Goal: Information Seeking & Learning: Compare options

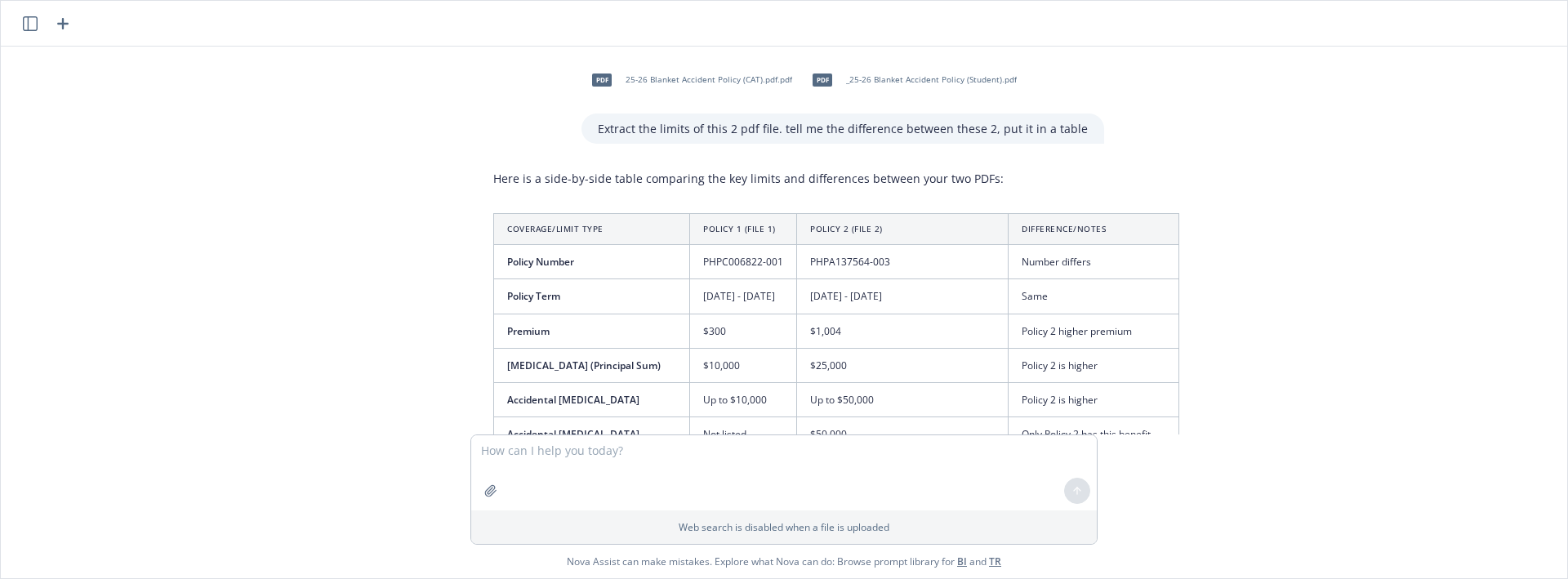
scroll to position [2175, 0]
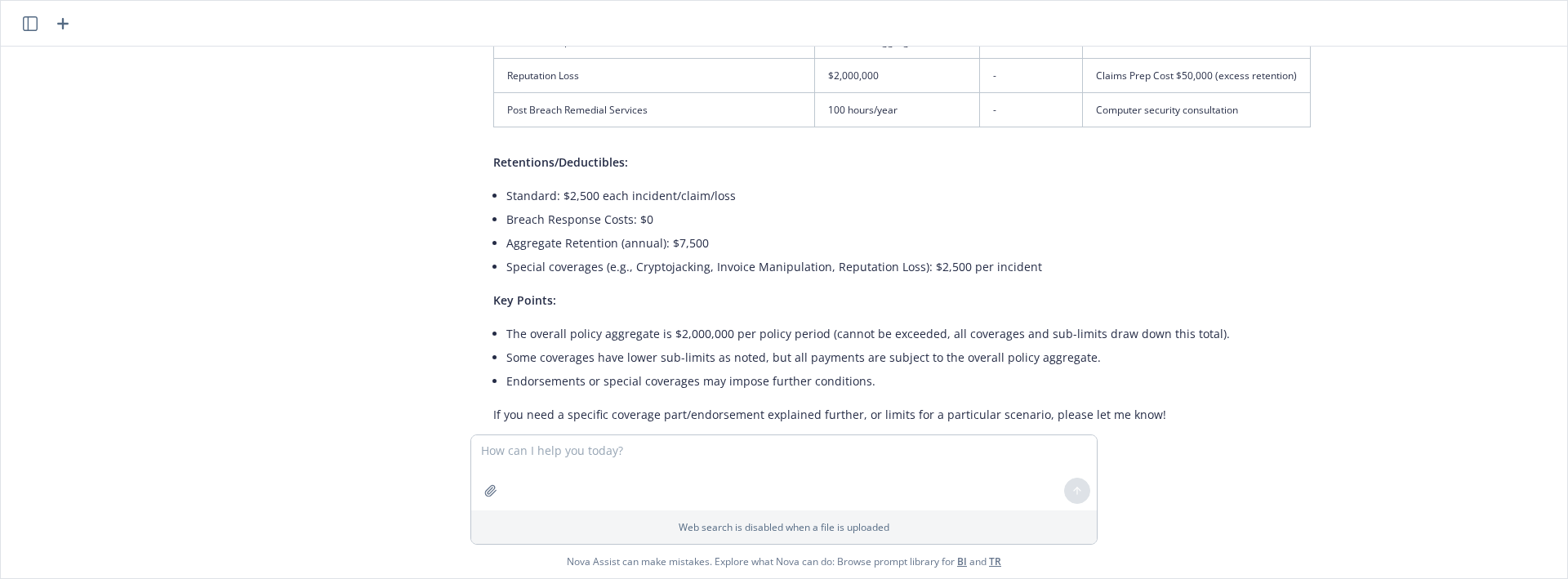
click at [486, 510] on div "Web search is disabled when a file is uploaded" at bounding box center [784, 527] width 625 height 33
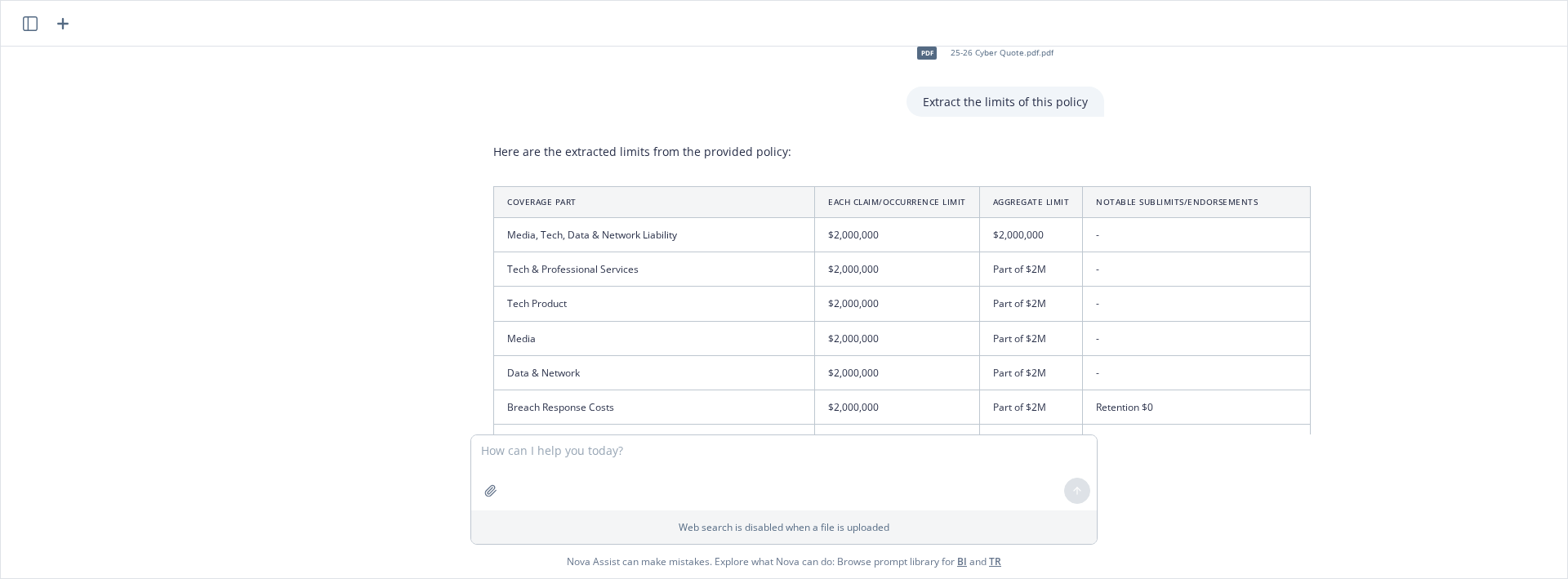
scroll to position [1293, 0]
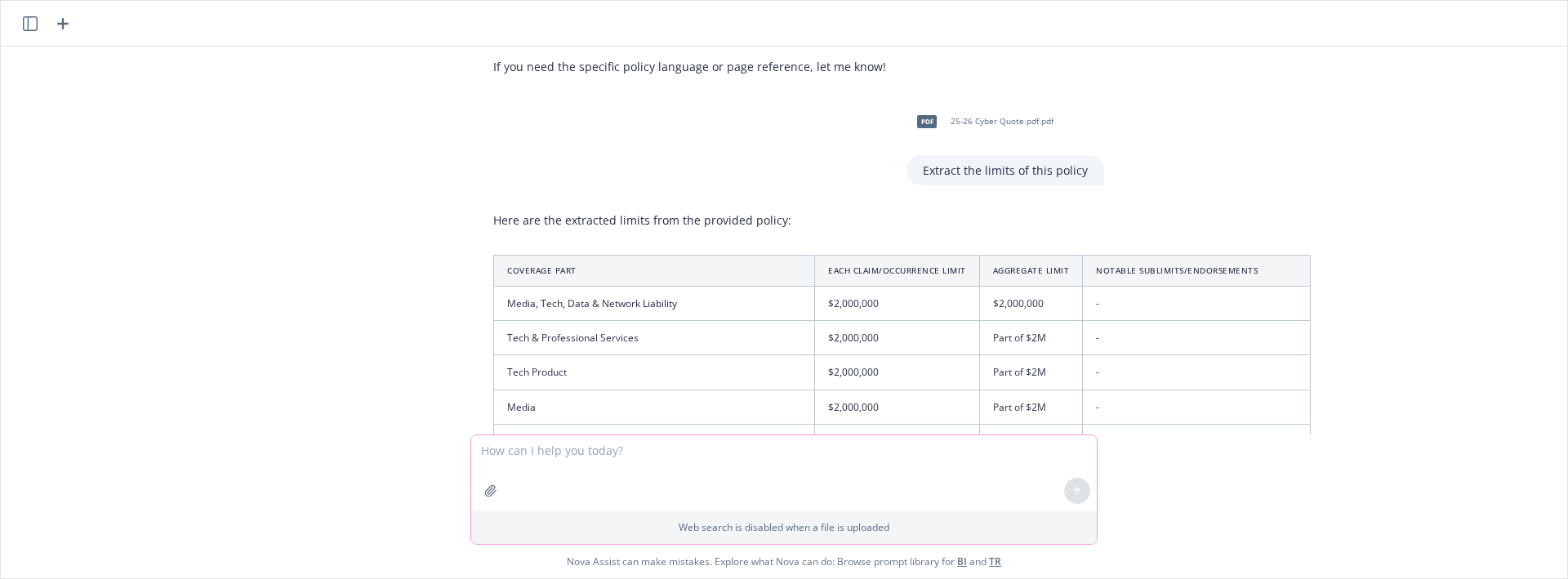
click at [496, 491] on icon "button" at bounding box center [490, 490] width 13 height 13
click at [647, 385] on textarea at bounding box center [784, 395] width 625 height 75
type textarea "Confirm the aggregate limit of this policy"
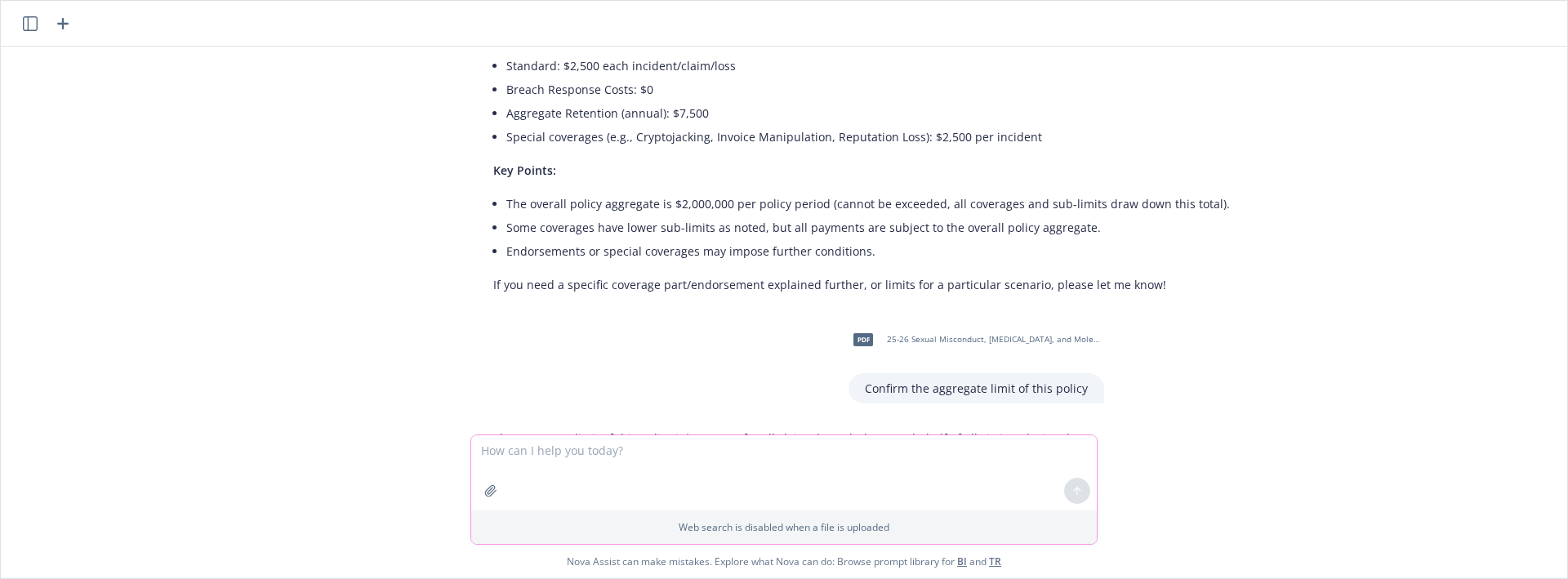
scroll to position [2466, 0]
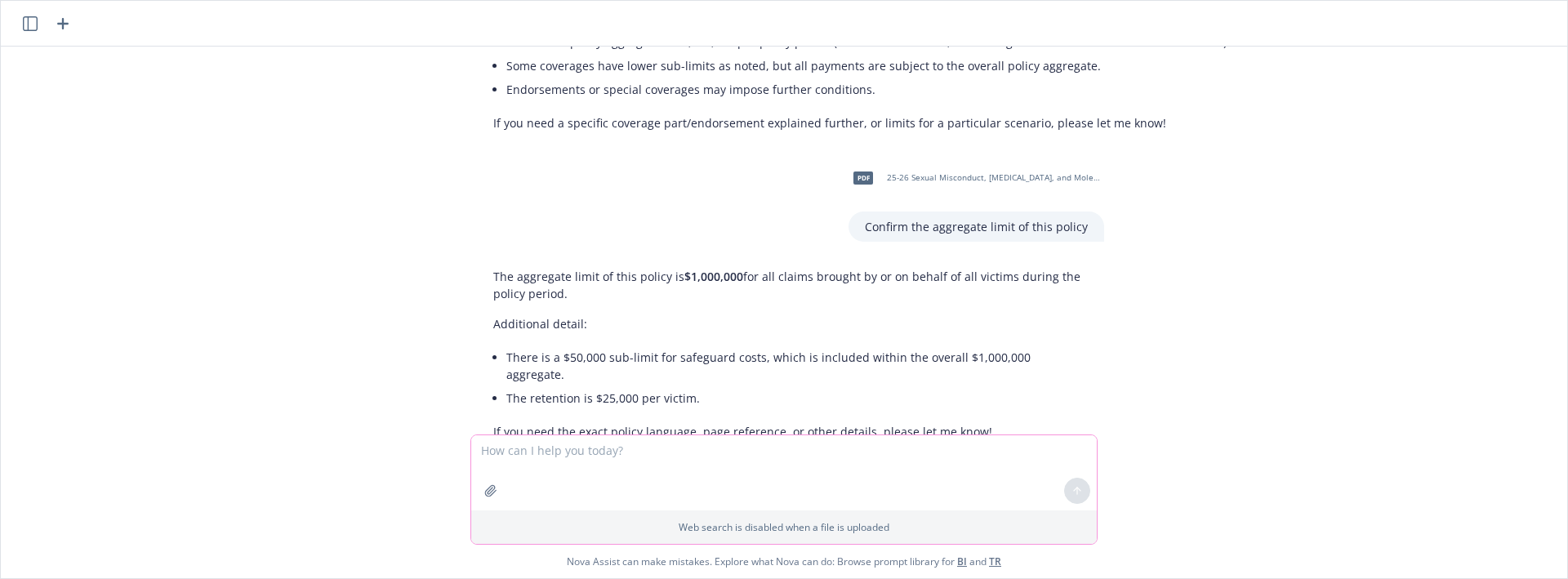
click at [671, 452] on textarea at bounding box center [784, 472] width 625 height 75
click at [692, 445] on textarea "what is the per" at bounding box center [784, 472] width 625 height 75
click at [613, 462] on textarea "what is the per pertrator" at bounding box center [784, 472] width 625 height 75
drag, startPoint x: 628, startPoint y: 451, endPoint x: 542, endPoint y: 449, distance: 86.0
click at [542, 449] on textarea "what is the per pertrator" at bounding box center [784, 472] width 625 height 75
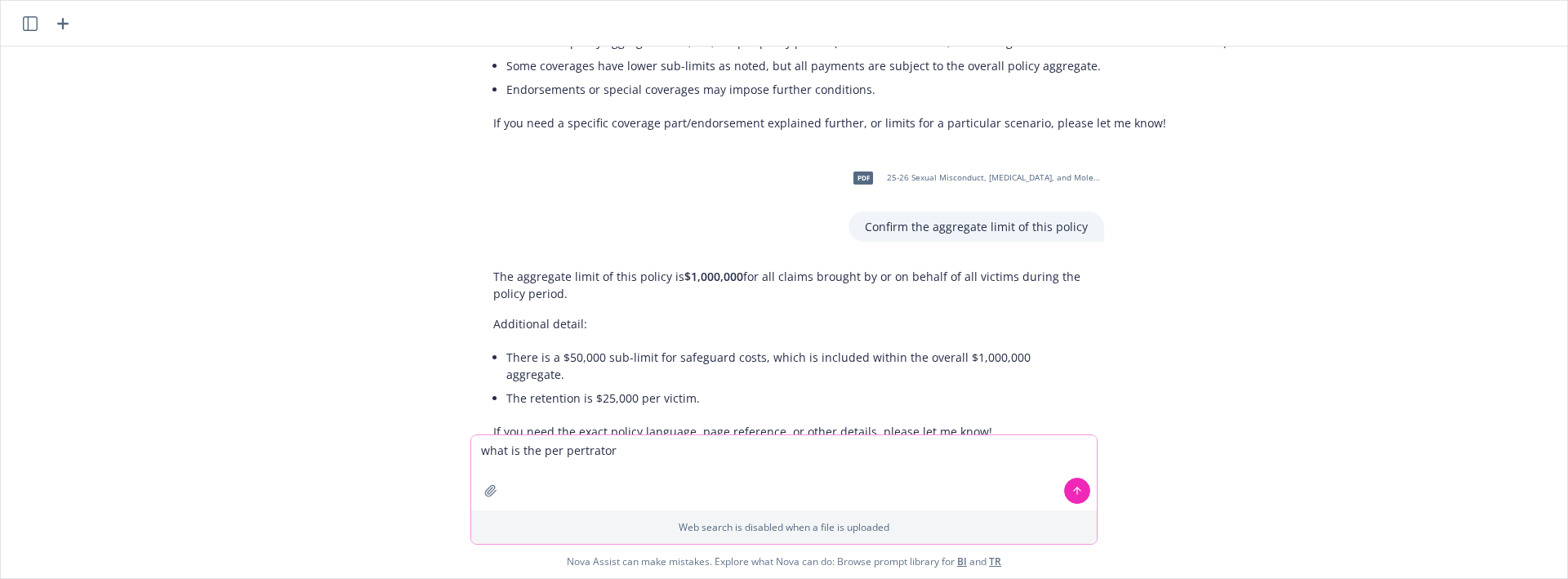
paste textarea "Per perpetrator aggregate"
type textarea "what is the Per perpetrator aggregate"
click at [725, 450] on textarea "what is the Per perpetrator aggregate" at bounding box center [784, 472] width 625 height 75
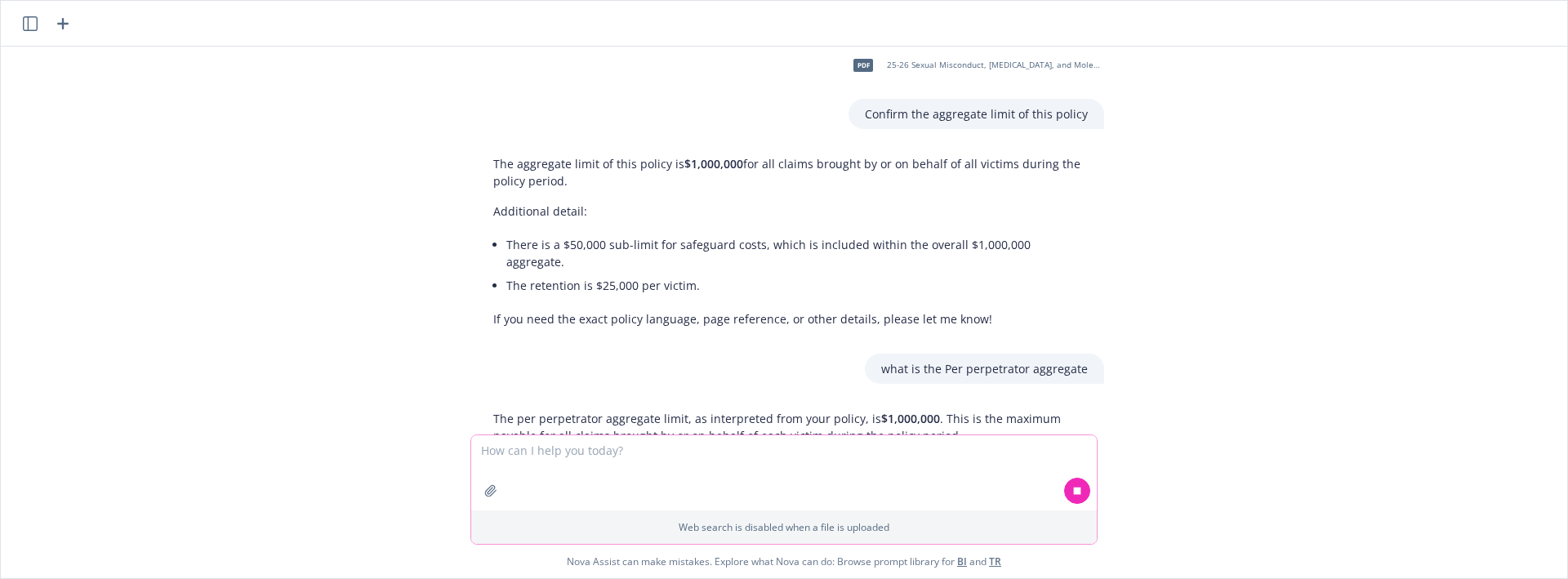
scroll to position [2755, 0]
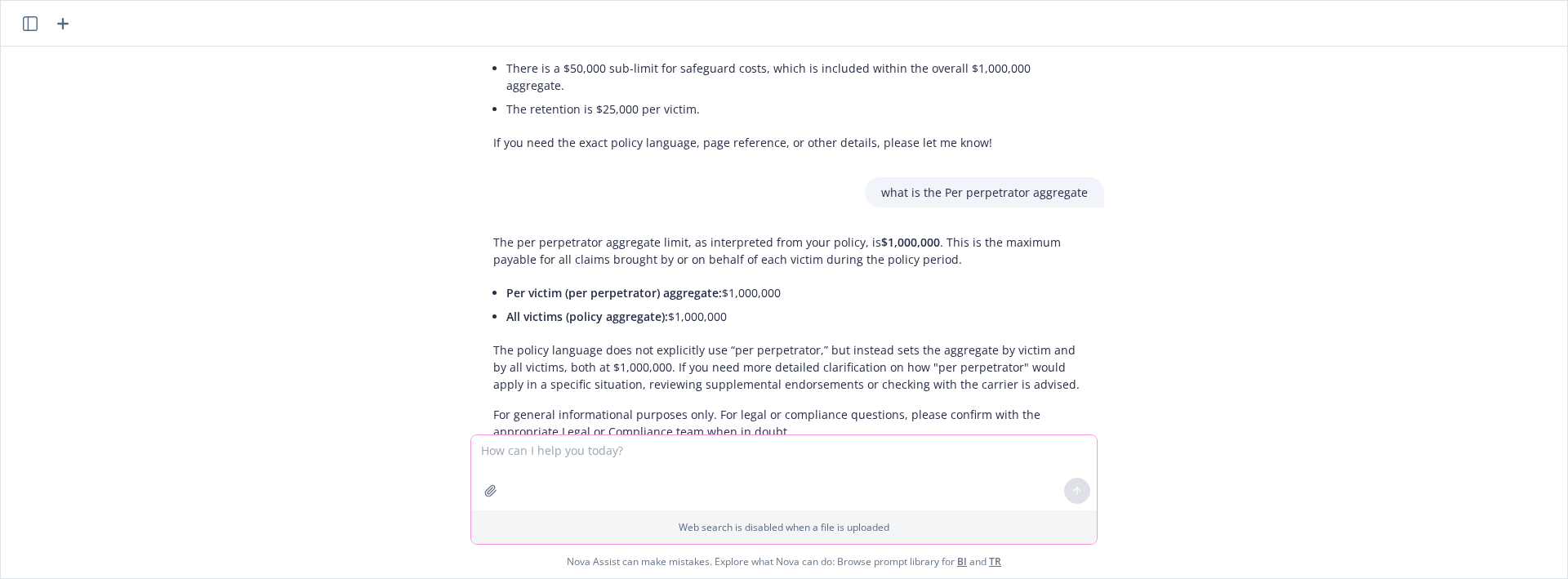
click at [489, 491] on icon "button" at bounding box center [490, 490] width 11 height 11
drag, startPoint x: 1375, startPoint y: 412, endPoint x: 1271, endPoint y: 444, distance: 108.8
click at [1378, 409] on div "pdf 25-26 Blanket Accident Policy (CAT).pdf.pdf pdf _25-26 Blanket Accident Pol…" at bounding box center [784, 240] width 1554 height 388
click at [490, 487] on icon "button" at bounding box center [490, 490] width 13 height 13
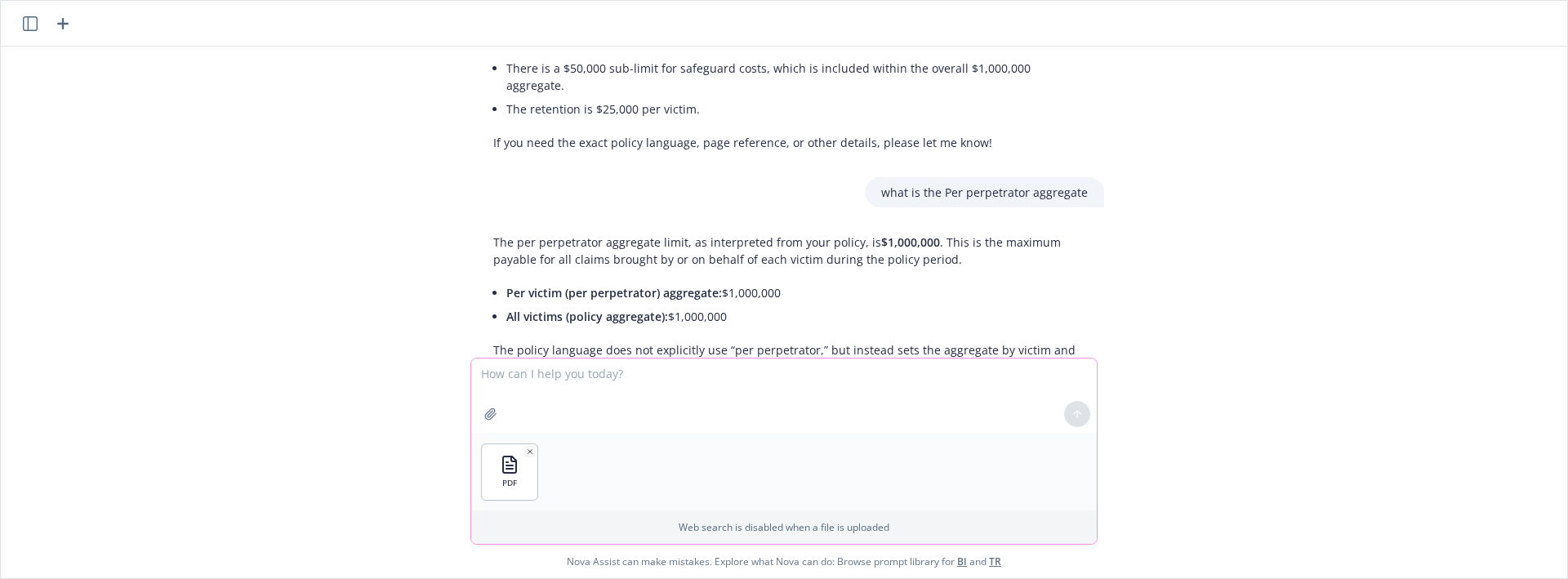
click at [803, 372] on textarea at bounding box center [784, 395] width 625 height 75
click at [813, 378] on textarea "Extract thee Social Engineering Fraud" at bounding box center [784, 395] width 625 height 75
type textarea "Extract thee Social Engineering Fraud sublimit"
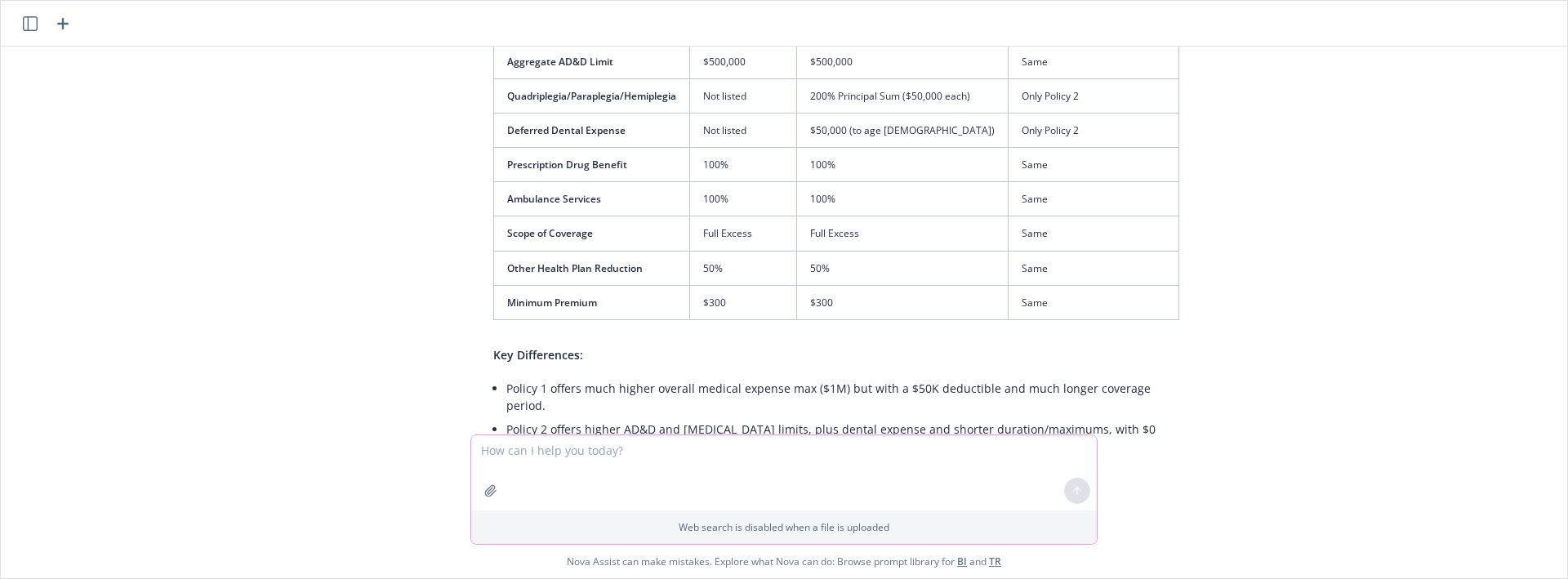
scroll to position [612, 0]
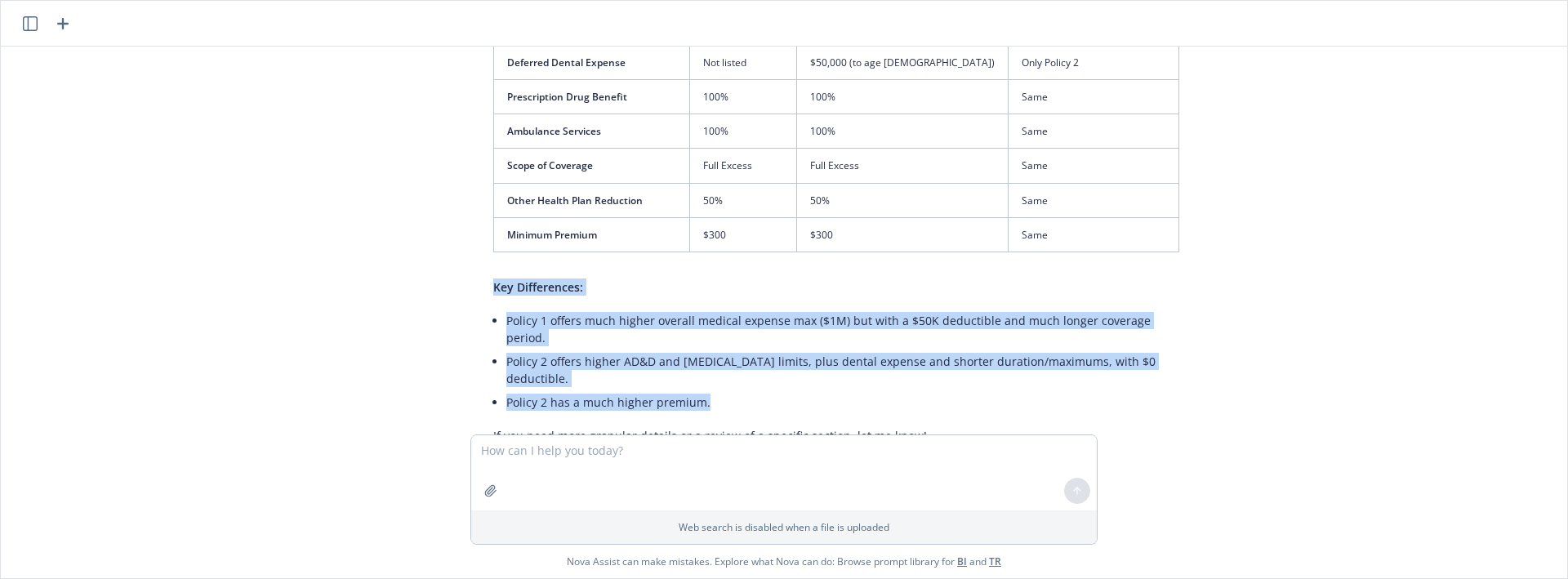
drag, startPoint x: 708, startPoint y: 370, endPoint x: 449, endPoint y: 290, distance: 271.1
click at [449, 290] on div "pdf 25-26 Blanket Accident Policy (CAT).pdf.pdf pdf _25-26 Blanket Accident Pol…" at bounding box center [784, 240] width 1554 height 388
copy div "Key Differences: Policy 1 offers much higher overall medical expense max ($1M) …"
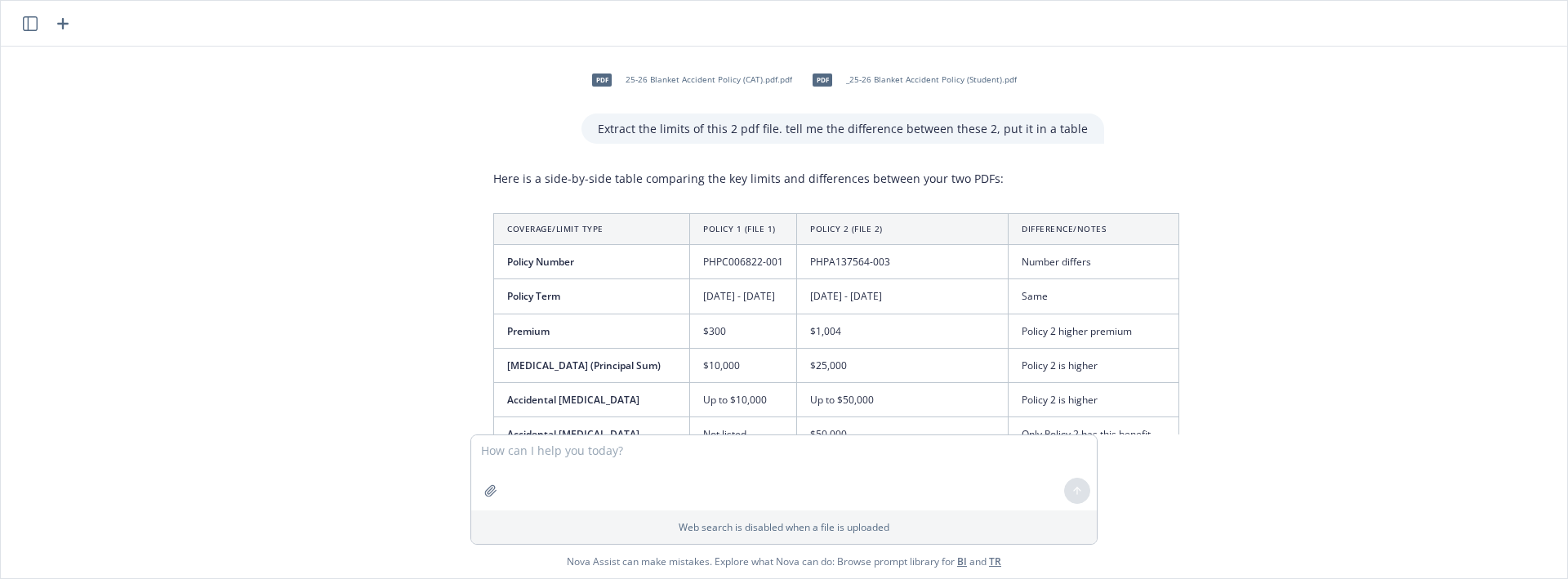
scroll to position [137, 0]
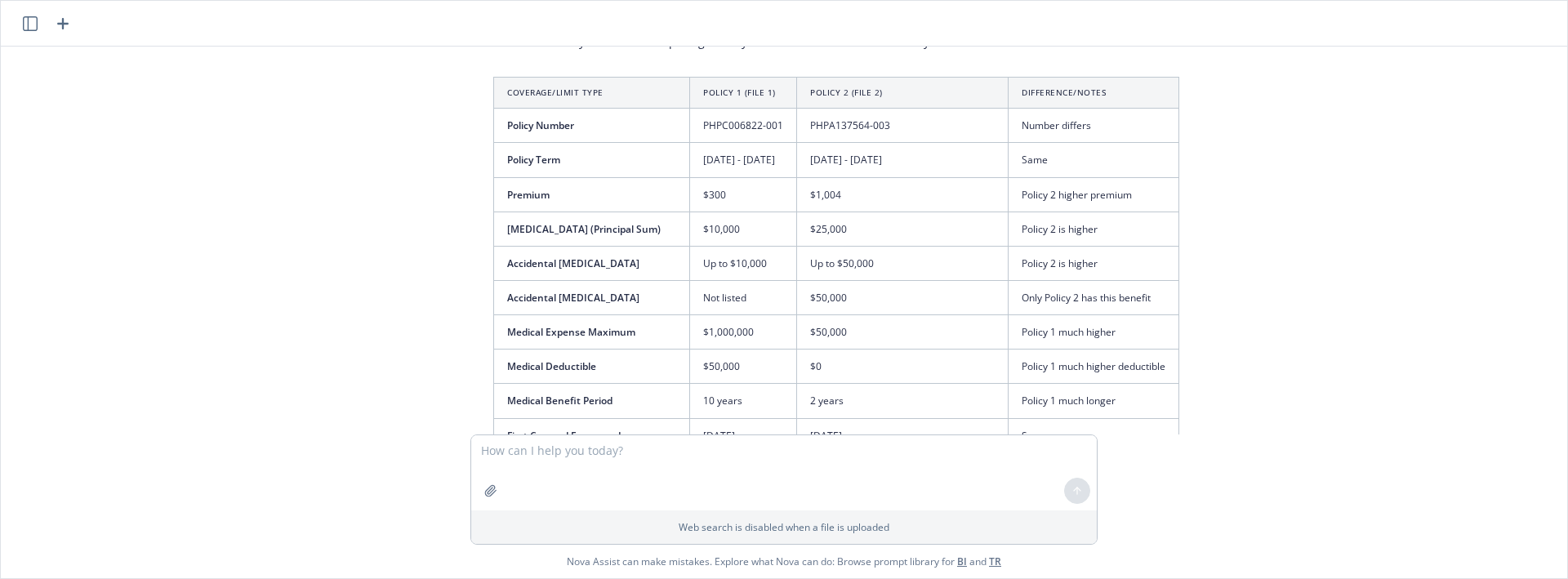
click at [1322, 266] on div "pdf 25-26 Blanket Accident Policy (CAT).pdf.pdf pdf _25-26 Blanket Accident Pol…" at bounding box center [784, 240] width 1554 height 388
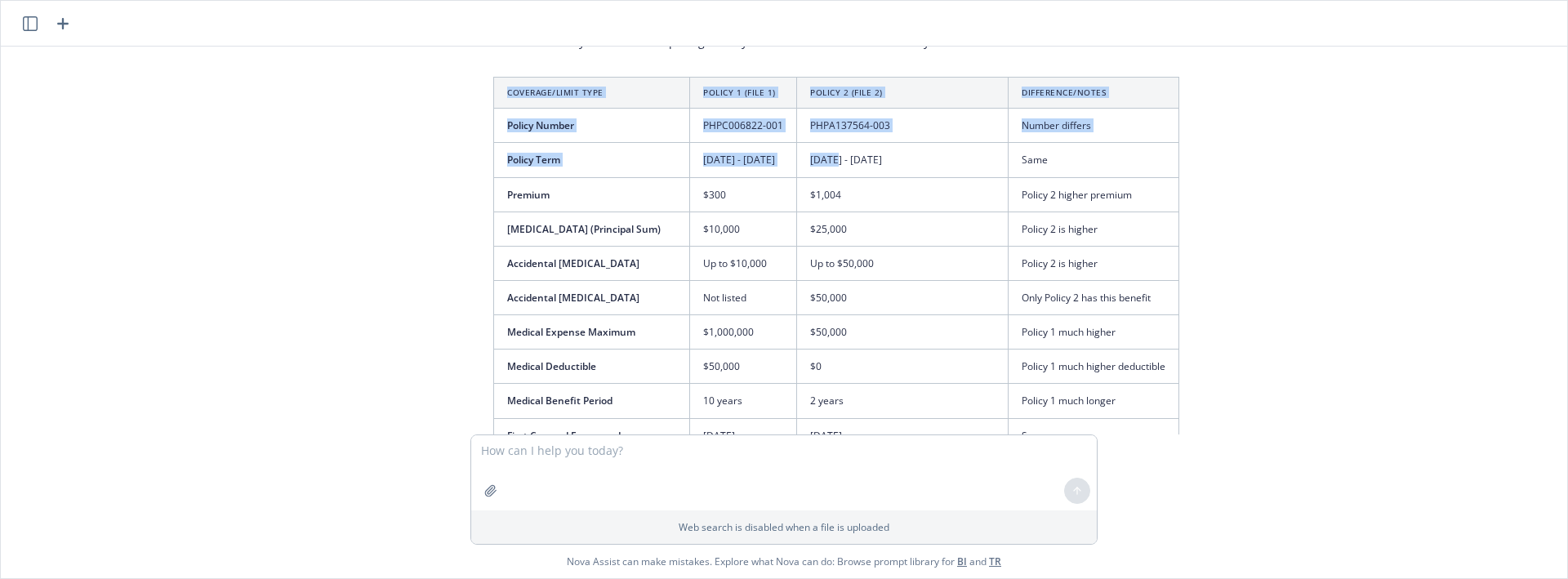
drag, startPoint x: 480, startPoint y: 83, endPoint x: 919, endPoint y: 235, distance: 464.6
click at [860, 176] on div "Here is a side-by-side table comparing the key limits and differences between y…" at bounding box center [836, 477] width 718 height 900
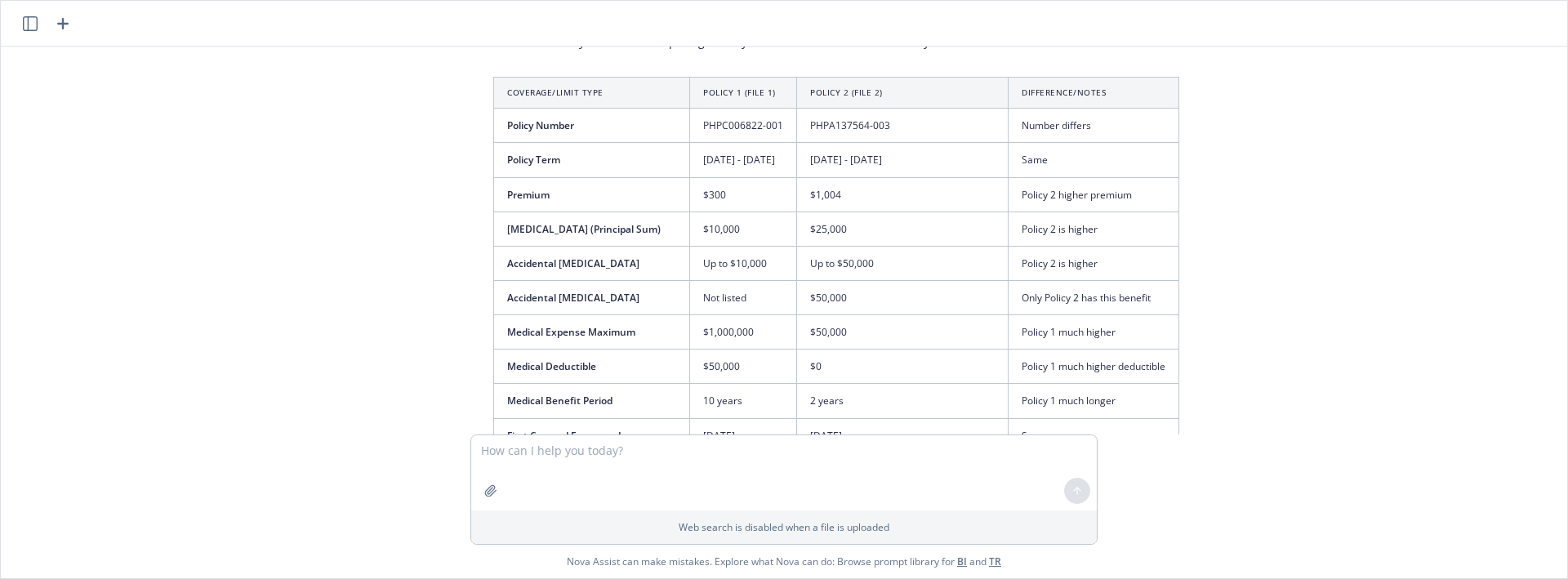
drag, startPoint x: 919, startPoint y: 235, endPoint x: 928, endPoint y: 243, distance: 12.0
click at [927, 242] on tbody "Policy Number PHPC006822-001 PHPA137564-003 Number differs Policy Term [DATE] -…" at bounding box center [836, 418] width 685 height 620
drag, startPoint x: 701, startPoint y: 139, endPoint x: 666, endPoint y: 115, distance: 42.4
click at [697, 138] on td "PHPC006822-001" at bounding box center [744, 126] width 107 height 34
drag, startPoint x: 587, startPoint y: 121, endPoint x: 1179, endPoint y: 298, distance: 617.9
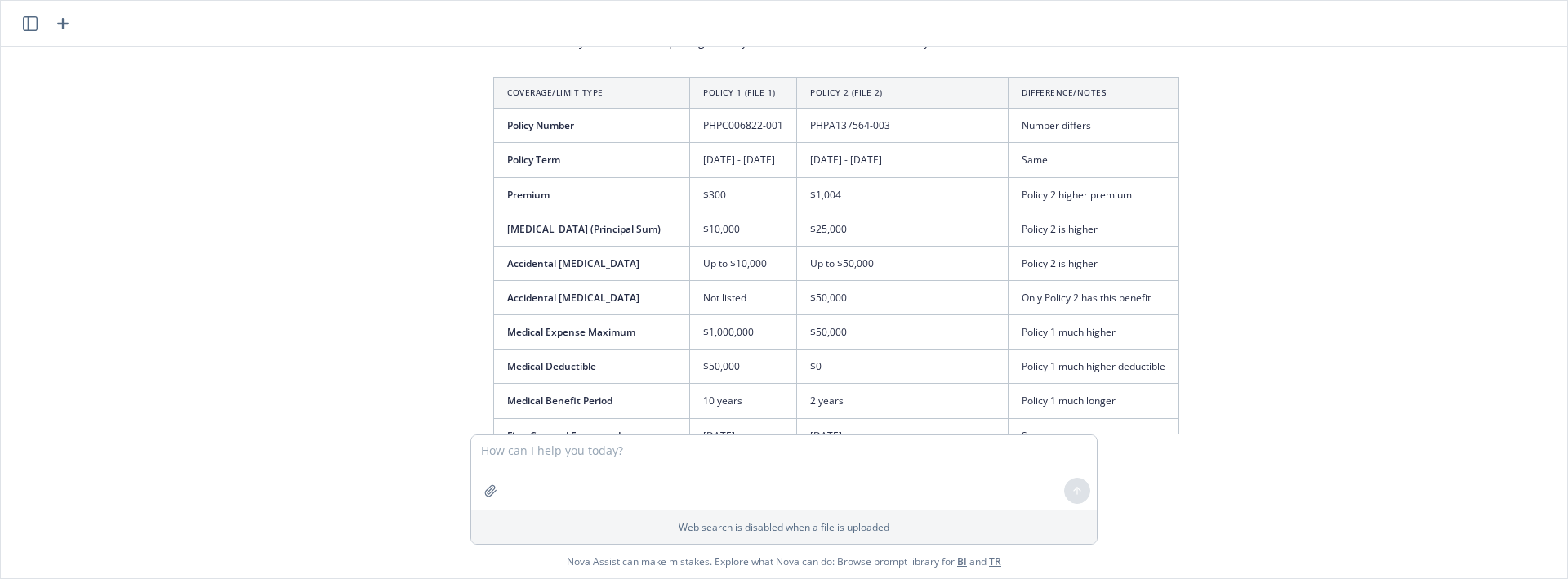
click at [1181, 298] on div "Here is a side-by-side table comparing the key limits and differences between y…" at bounding box center [836, 477] width 718 height 900
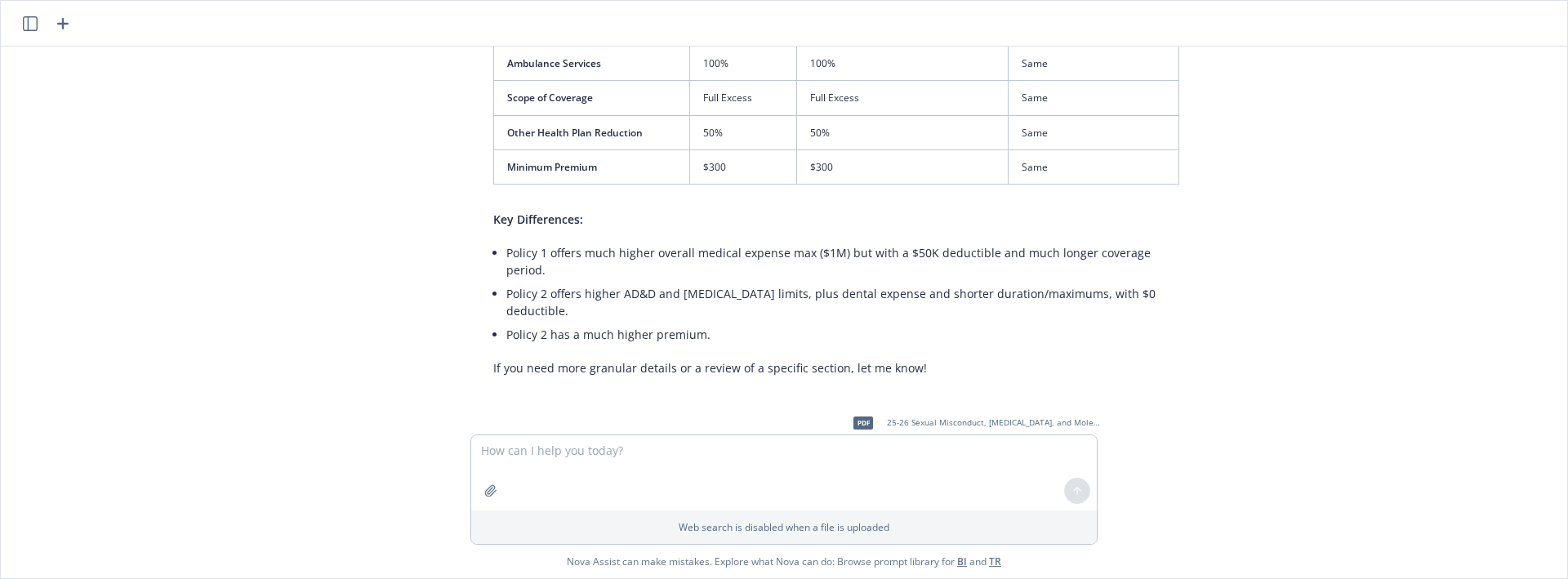
scroll to position [612, 0]
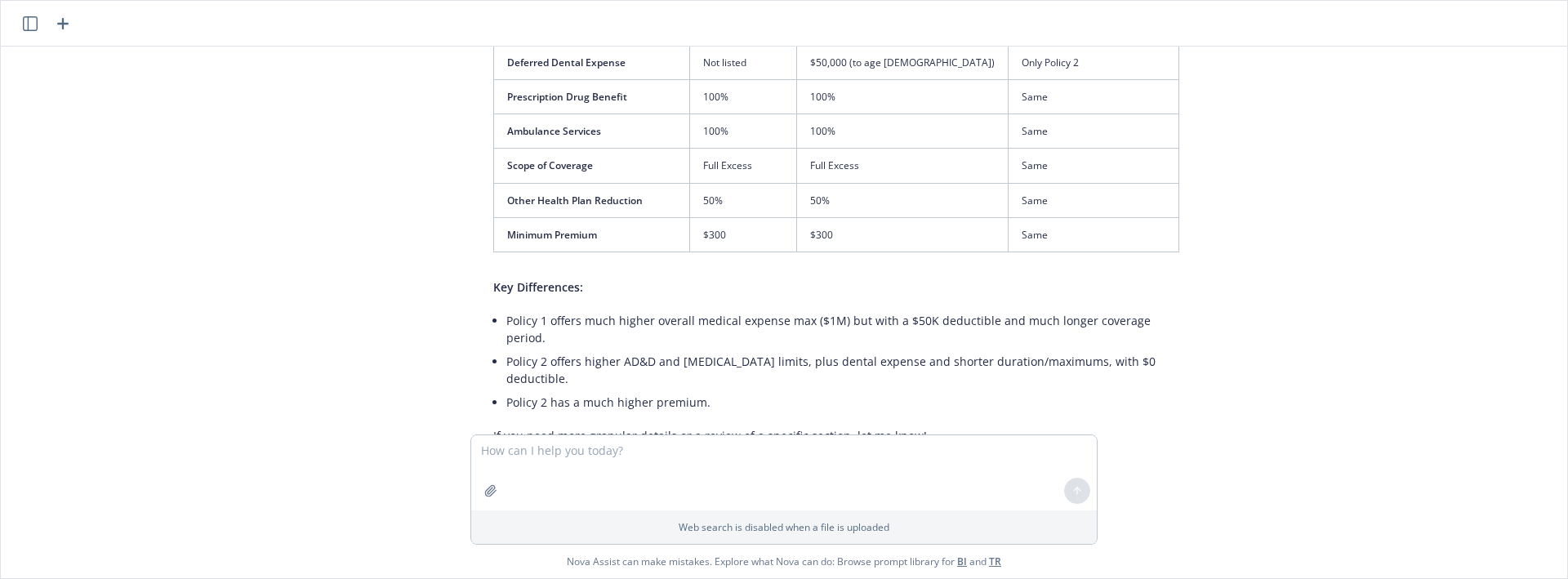
copy thead
